Goal: Task Accomplishment & Management: Use online tool/utility

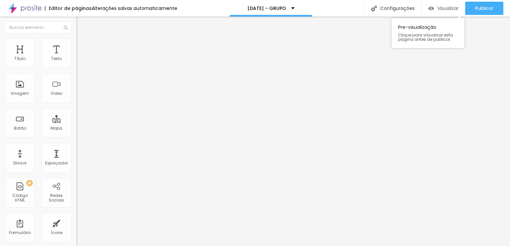
click at [451, 4] on div "Visualizar" at bounding box center [443, 8] width 30 height 13
click at [82, 46] on span "Estilo" at bounding box center [87, 43] width 10 height 6
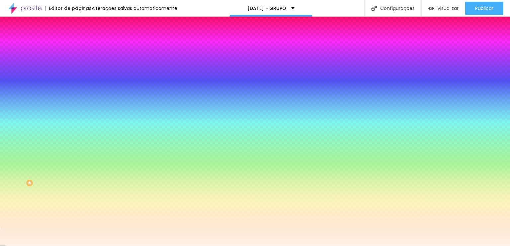
click at [76, 63] on div at bounding box center [114, 63] width 76 height 0
click at [79, 61] on icon "button" at bounding box center [81, 59] width 5 height 5
click at [76, 116] on div "Editar Coluna Conteúdo Estilo Avançado Cor de fundo Voltar ao padrão #FFF2E6 So…" at bounding box center [114, 132] width 76 height 230
click at [76, 45] on li "Avançado" at bounding box center [114, 48] width 76 height 7
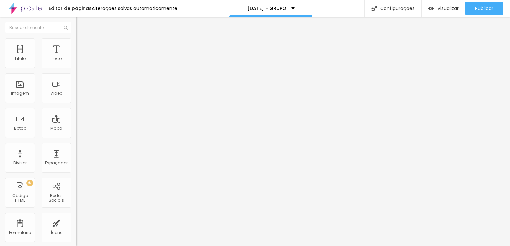
click at [76, 40] on img at bounding box center [79, 42] width 6 height 6
click at [82, 45] on span "Estilo" at bounding box center [87, 43] width 10 height 6
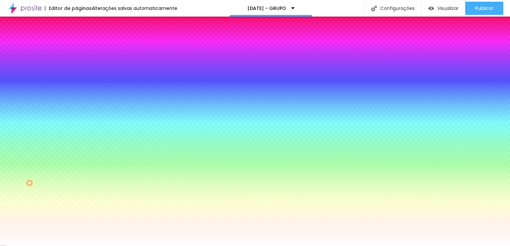
click at [82, 47] on span "Avançado" at bounding box center [93, 50] width 22 height 6
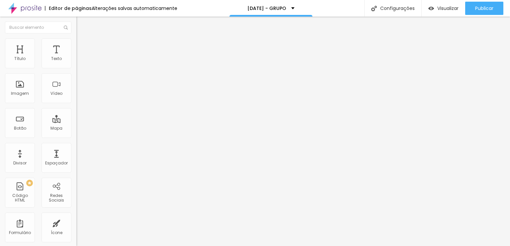
click at [82, 39] on span "Conteúdo" at bounding box center [92, 37] width 21 height 6
click at [76, 101] on span "Grande" at bounding box center [84, 102] width 16 height 6
click at [76, 113] on span "Normal" at bounding box center [83, 110] width 15 height 6
click at [76, 45] on ul "Conteúdo Estilo Avançado" at bounding box center [114, 42] width 76 height 20
click at [82, 45] on span "Estilo" at bounding box center [87, 43] width 10 height 6
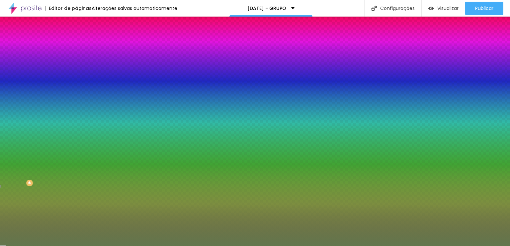
click at [76, 45] on li "Avançado" at bounding box center [114, 48] width 76 height 7
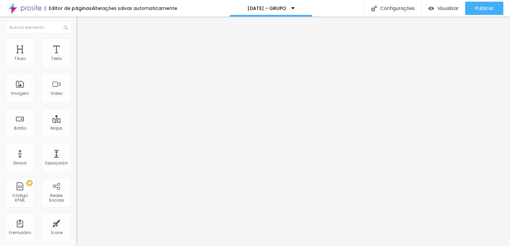
click at [76, 44] on ul "Conteúdo Estilo Avançado" at bounding box center [114, 42] width 76 height 20
click at [76, 43] on li "Estilo" at bounding box center [114, 42] width 76 height 7
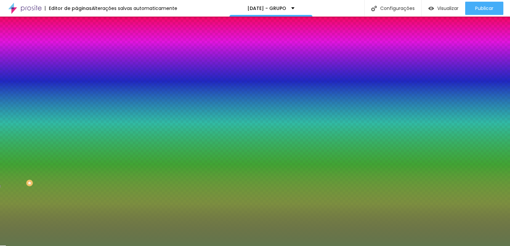
click at [76, 37] on li "Conteúdo" at bounding box center [114, 35] width 76 height 7
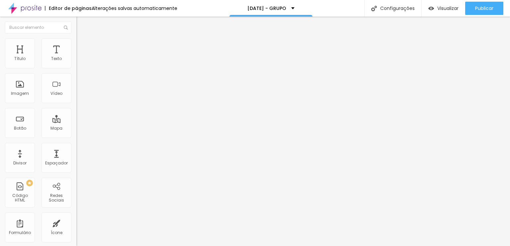
click at [76, 100] on div "[GEOGRAPHIC_DATA]" at bounding box center [114, 107] width 76 height 22
click at [76, 102] on span "Normal" at bounding box center [83, 102] width 15 height 6
click at [76, 109] on span "Pequeno" at bounding box center [85, 106] width 18 height 6
